Goal: Communication & Community: Connect with others

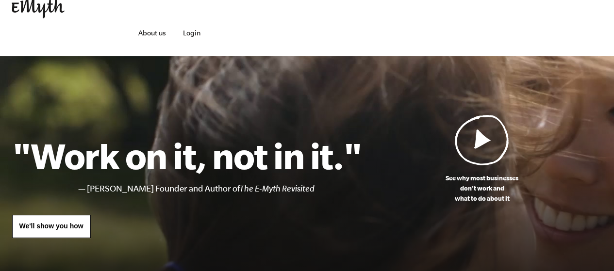
scroll to position [49, 0]
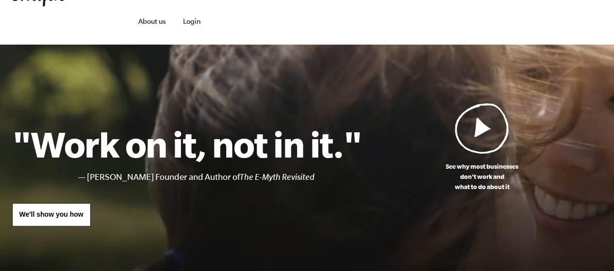
click at [484, 129] on img at bounding box center [482, 128] width 54 height 51
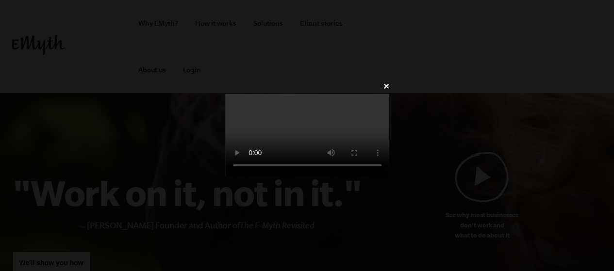
click at [288, 94] on video at bounding box center [307, 135] width 164 height 82
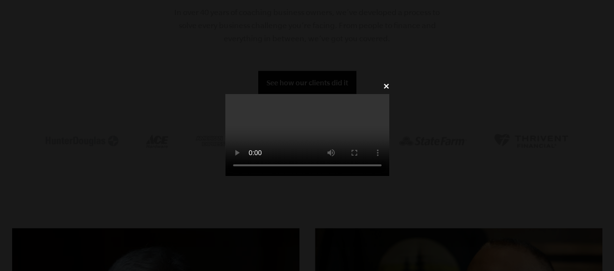
scroll to position [975, 0]
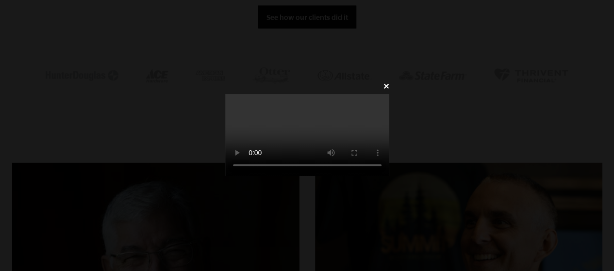
scroll to position [49, 0]
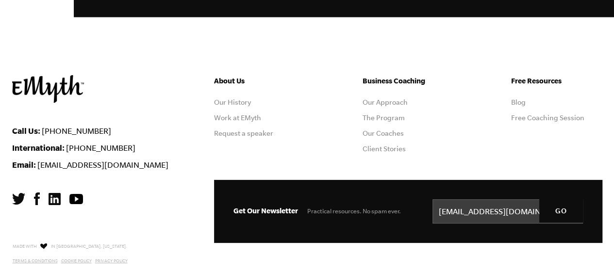
scroll to position [2750, 0]
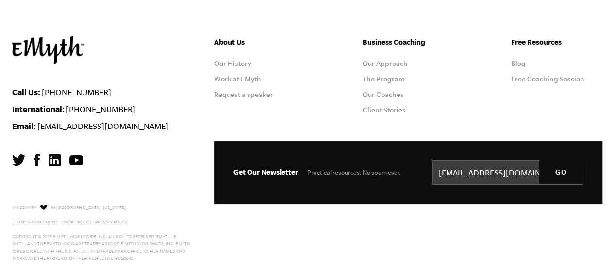
click at [35, 156] on img at bounding box center [37, 160] width 6 height 13
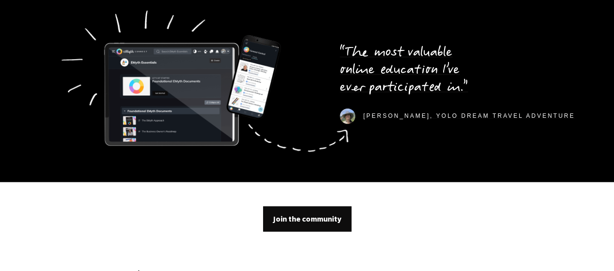
scroll to position [2910, 0]
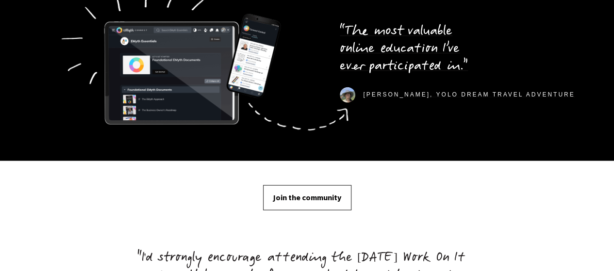
click at [300, 193] on span "Join the community" at bounding box center [307, 198] width 68 height 11
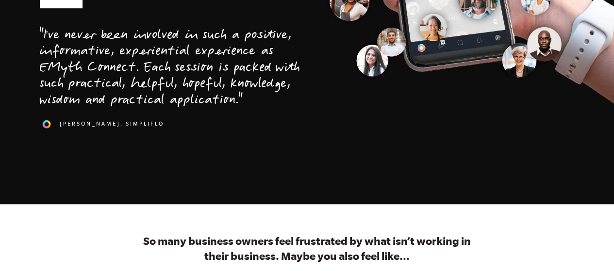
scroll to position [251, 0]
